Goal: Task Accomplishment & Management: Manage account settings

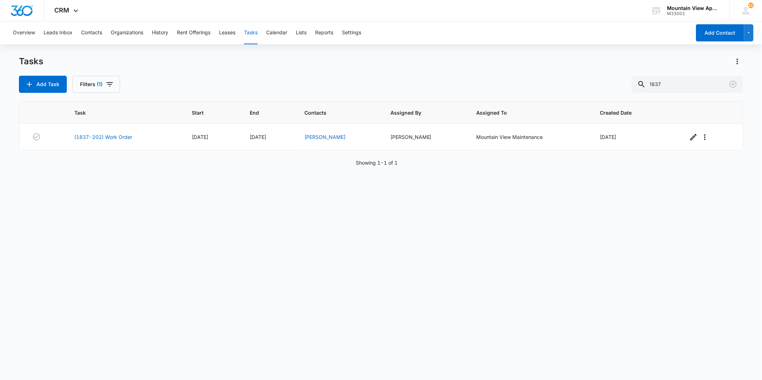
click at [105, 34] on div "Overview Leads Inbox Contacts Organizations History Rent Offerings Leases Tasks…" at bounding box center [350, 32] width 682 height 23
click at [98, 34] on button "Contacts" at bounding box center [91, 32] width 21 height 23
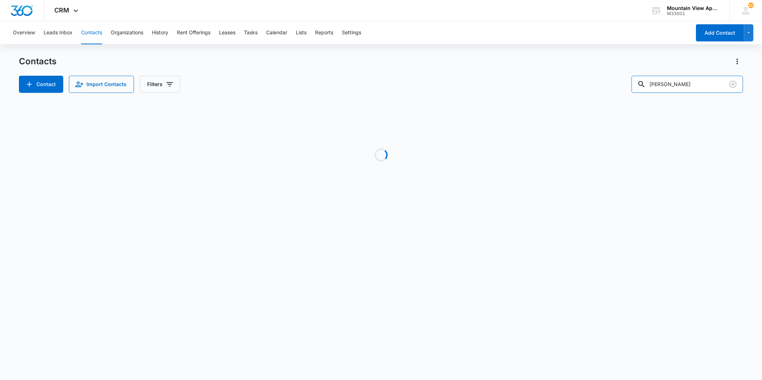
drag, startPoint x: 683, startPoint y: 80, endPoint x: 622, endPoint y: 83, distance: 61.9
click at [622, 83] on div "Contact Import Contacts Filters [PERSON_NAME]" at bounding box center [381, 84] width 724 height 17
type input "[PERSON_NAME]"
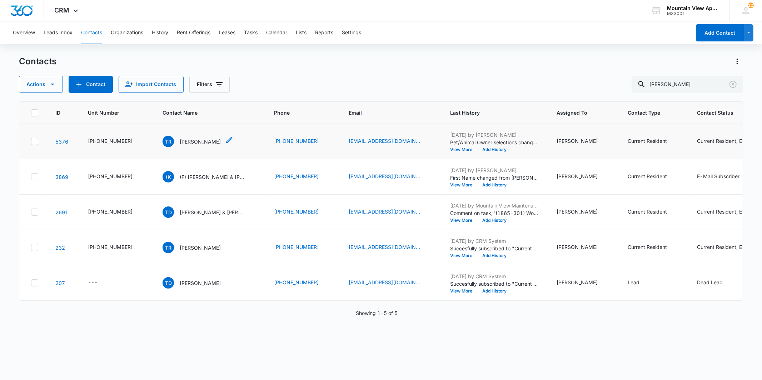
click at [190, 141] on p "[PERSON_NAME]" at bounding box center [200, 142] width 41 height 8
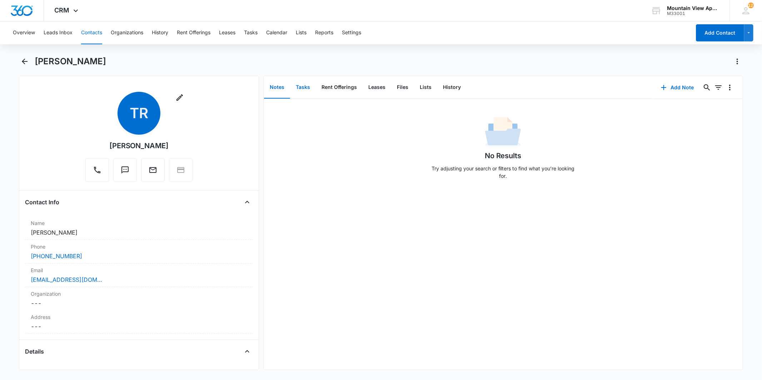
click at [301, 95] on button "Tasks" at bounding box center [303, 87] width 26 height 22
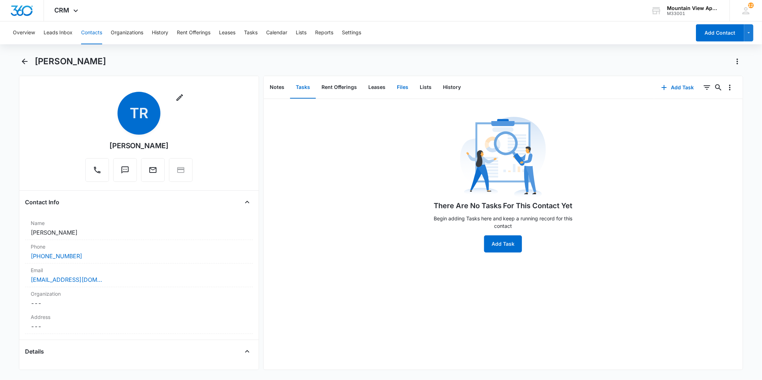
click at [399, 87] on button "Files" at bounding box center [402, 87] width 23 height 22
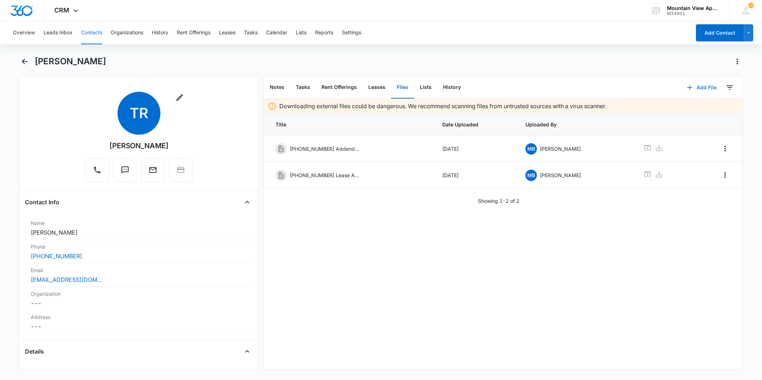
click at [703, 87] on button "Add File" at bounding box center [702, 87] width 44 height 17
click at [698, 106] on button "Upload Files" at bounding box center [696, 110] width 54 height 11
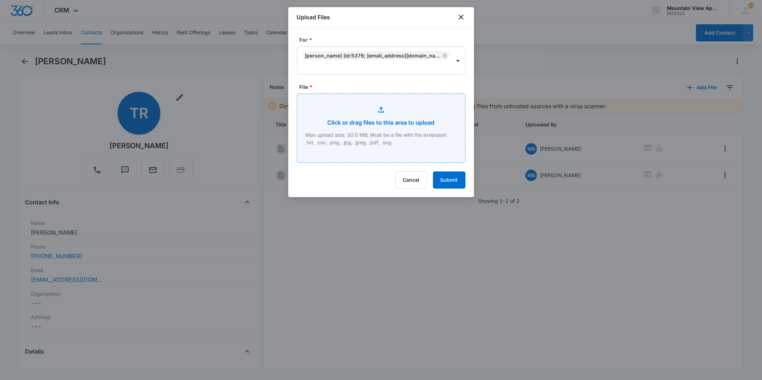
click at [392, 108] on input "File *" at bounding box center [381, 128] width 168 height 69
type input "C:\fakepath\[PHONE_NUMBER] Renter's Insurance 2025.pdf"
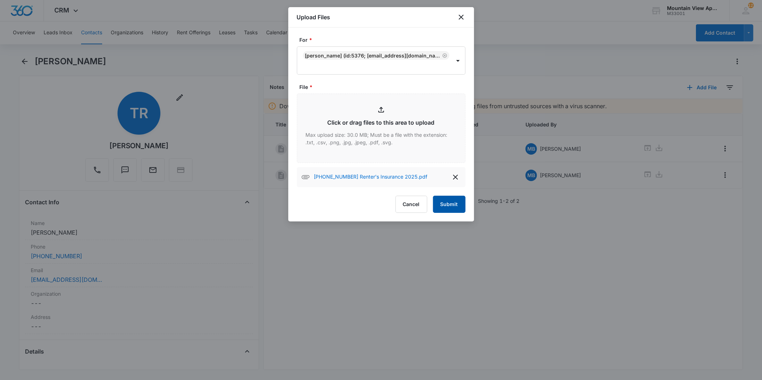
click at [454, 205] on button "Submit" at bounding box center [449, 204] width 33 height 17
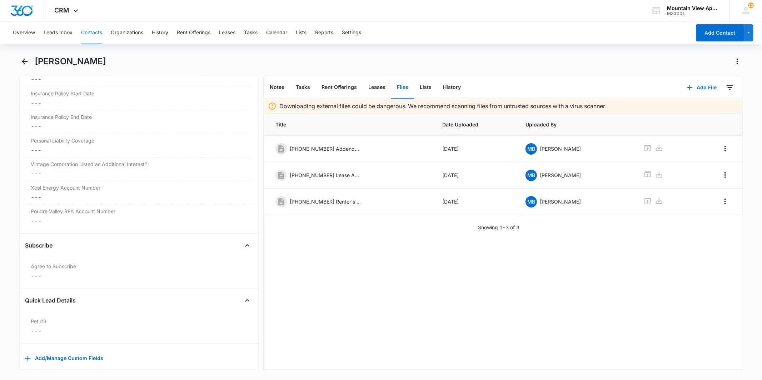
scroll to position [1627, 0]
click at [176, 266] on dd "Cancel Save Changes ---" at bounding box center [139, 270] width 216 height 9
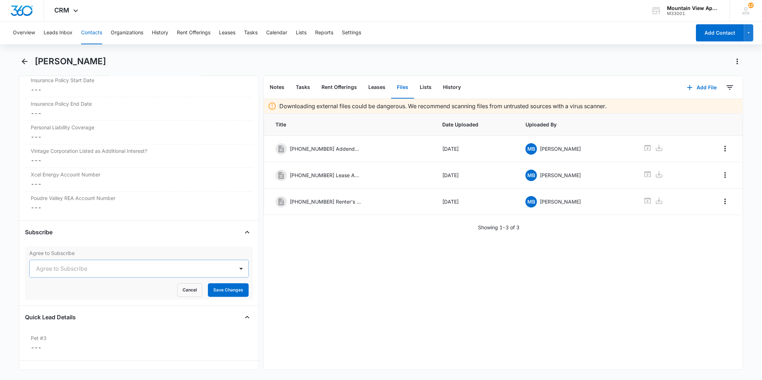
click at [65, 268] on div at bounding box center [130, 269] width 188 height 10
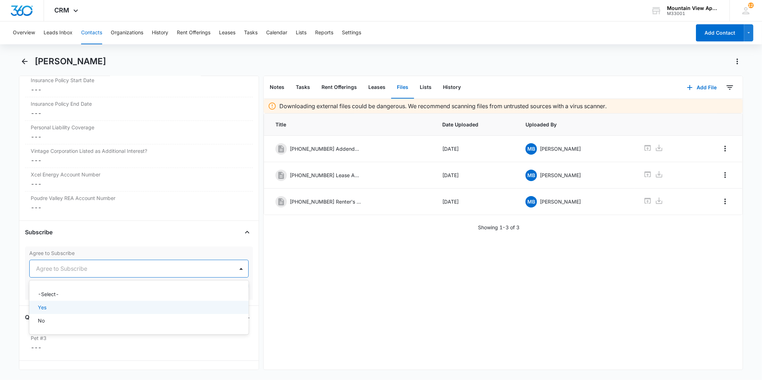
drag, startPoint x: 74, startPoint y: 306, endPoint x: 116, endPoint y: 295, distance: 43.4
click at [76, 304] on div "Yes" at bounding box center [138, 307] width 219 height 13
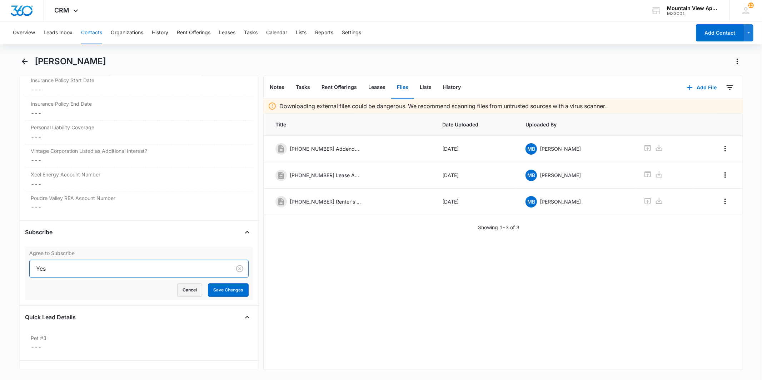
click at [188, 288] on button "Cancel" at bounding box center [189, 290] width 25 height 14
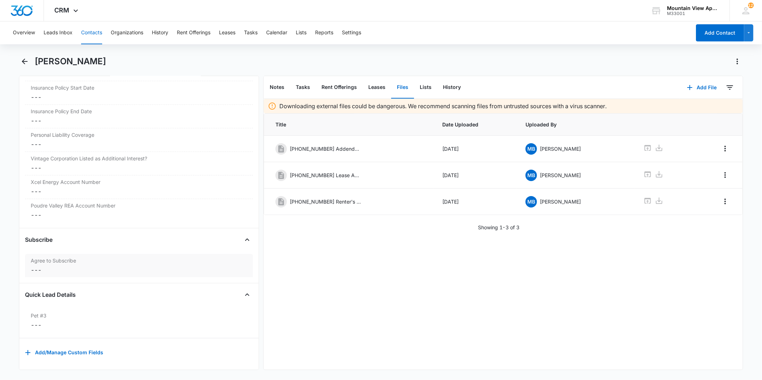
click at [181, 257] on label "Agree to Subscribe" at bounding box center [139, 261] width 216 height 8
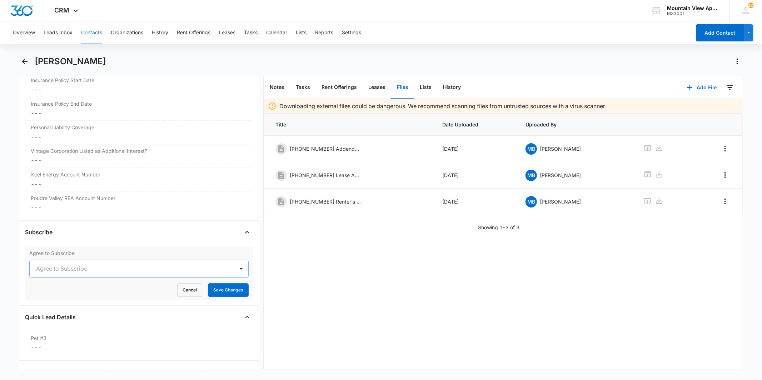
click at [131, 268] on div at bounding box center [130, 269] width 188 height 10
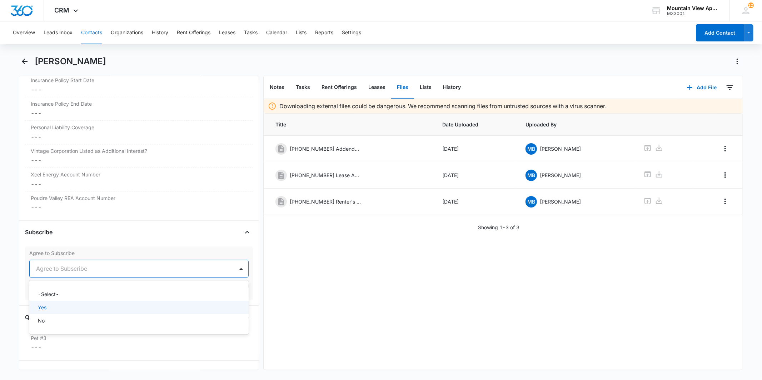
click at [120, 308] on div "Yes" at bounding box center [138, 308] width 200 height 8
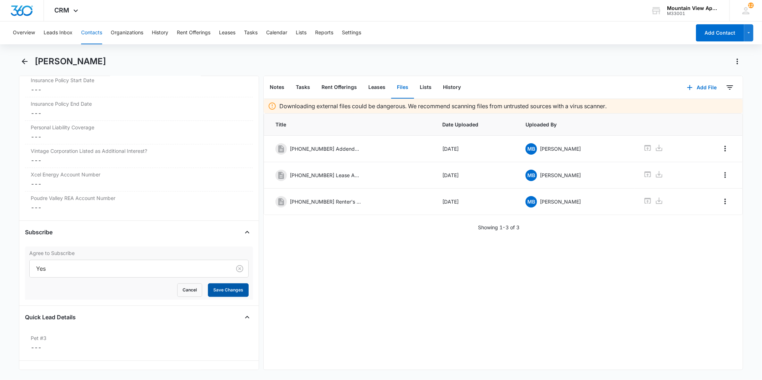
click at [224, 286] on button "Save Changes" at bounding box center [228, 290] width 41 height 14
